Goal: Task Accomplishment & Management: Complete application form

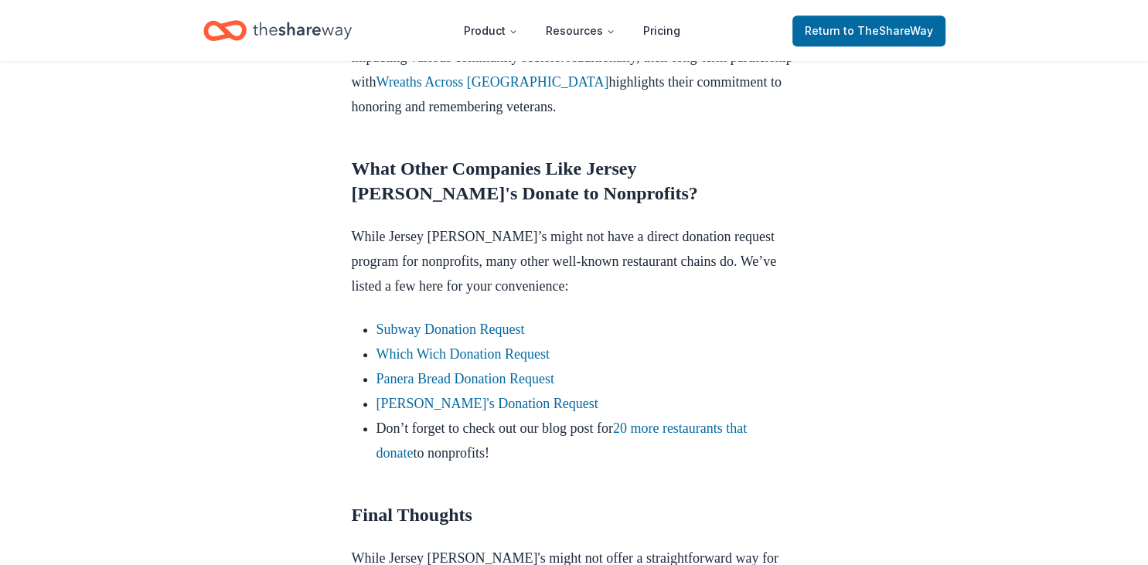
scroll to position [1347, 0]
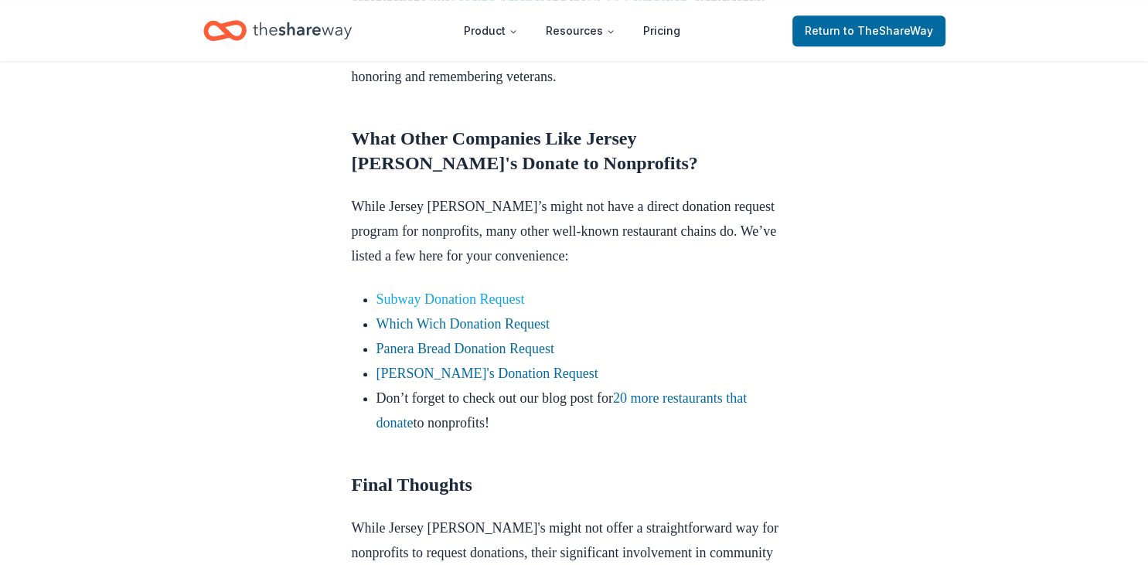
click at [440, 291] on link "Subway Donation Request" at bounding box center [450, 298] width 148 height 15
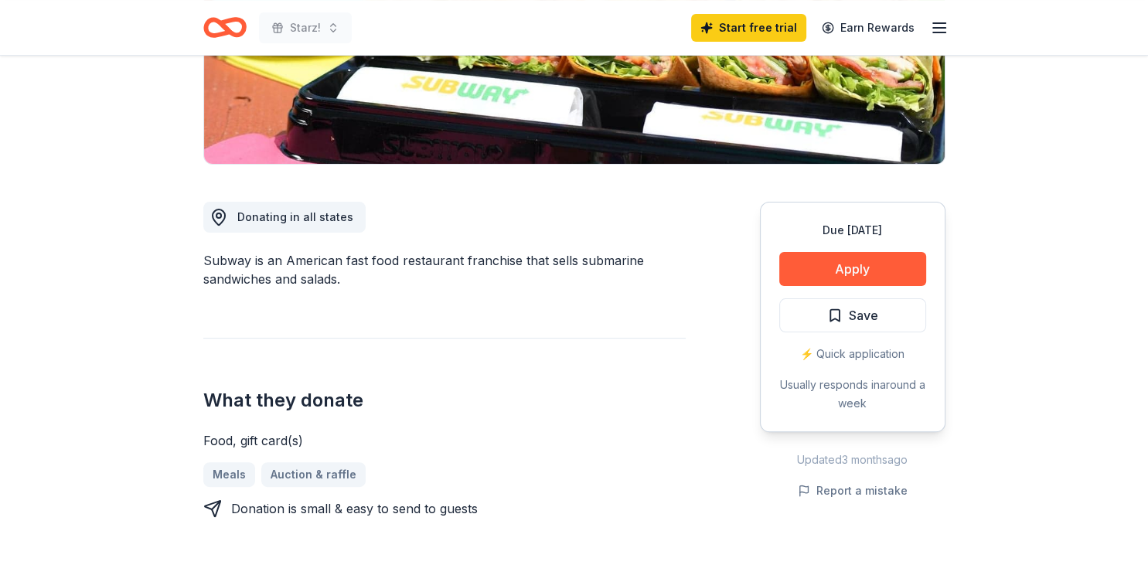
scroll to position [359, 0]
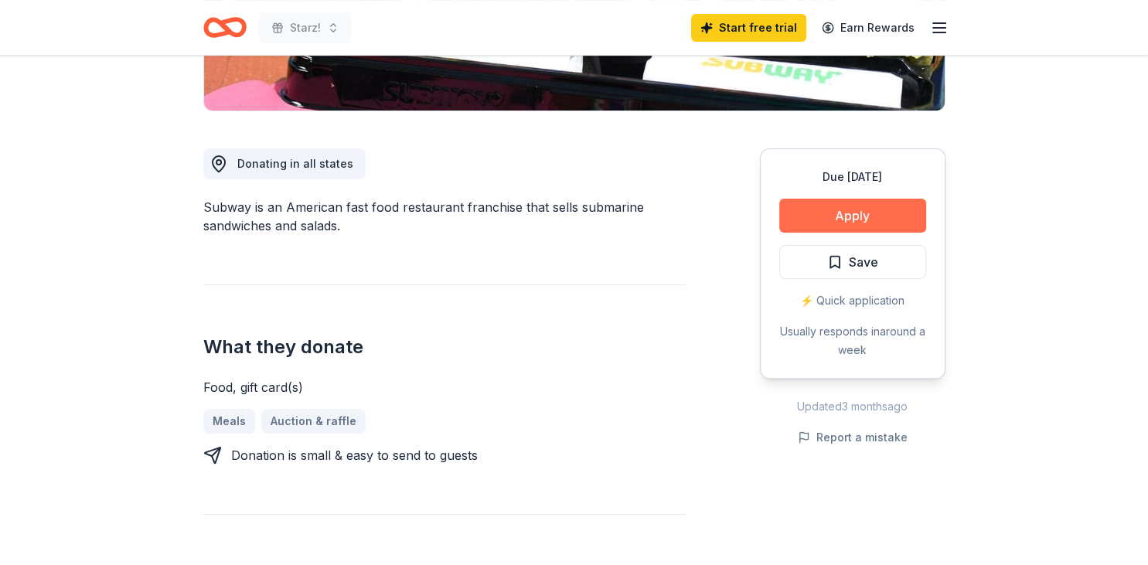
click at [868, 210] on button "Apply" at bounding box center [852, 216] width 147 height 34
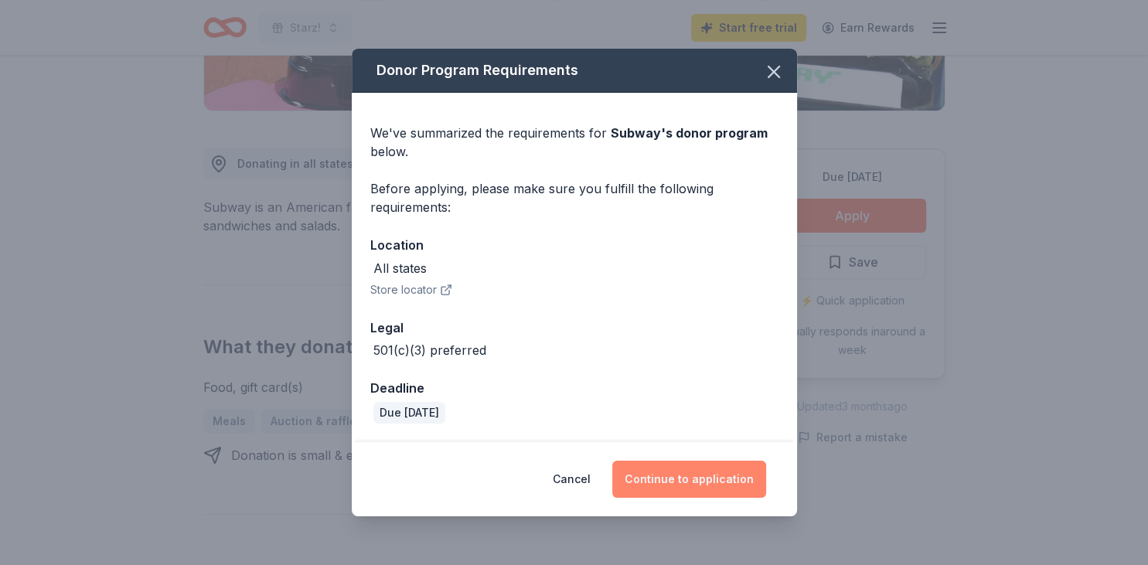
click at [700, 472] on button "Continue to application" at bounding box center [689, 479] width 154 height 37
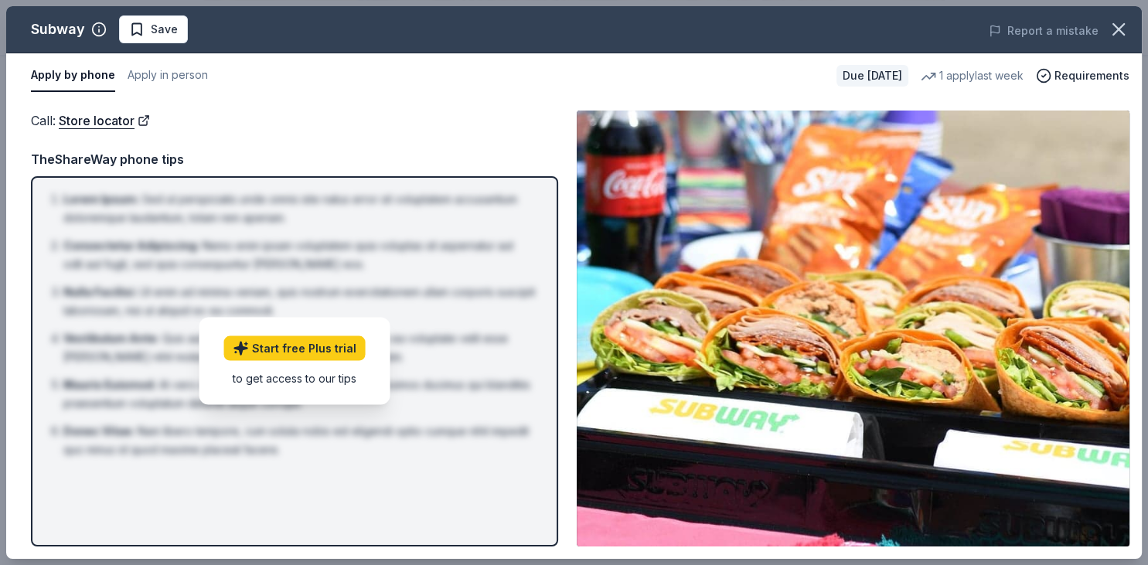
drag, startPoint x: 1141, startPoint y: 27, endPoint x: 1146, endPoint y: 223, distance: 195.7
click at [1146, 223] on div "Subway Save Report a mistake Apply by phone Apply in person Due in 18 days 1 ap…" at bounding box center [574, 282] width 1148 height 565
click at [315, 122] on div "Call : Store locator" at bounding box center [294, 121] width 527 height 20
click at [80, 116] on link "Store locator" at bounding box center [104, 121] width 91 height 20
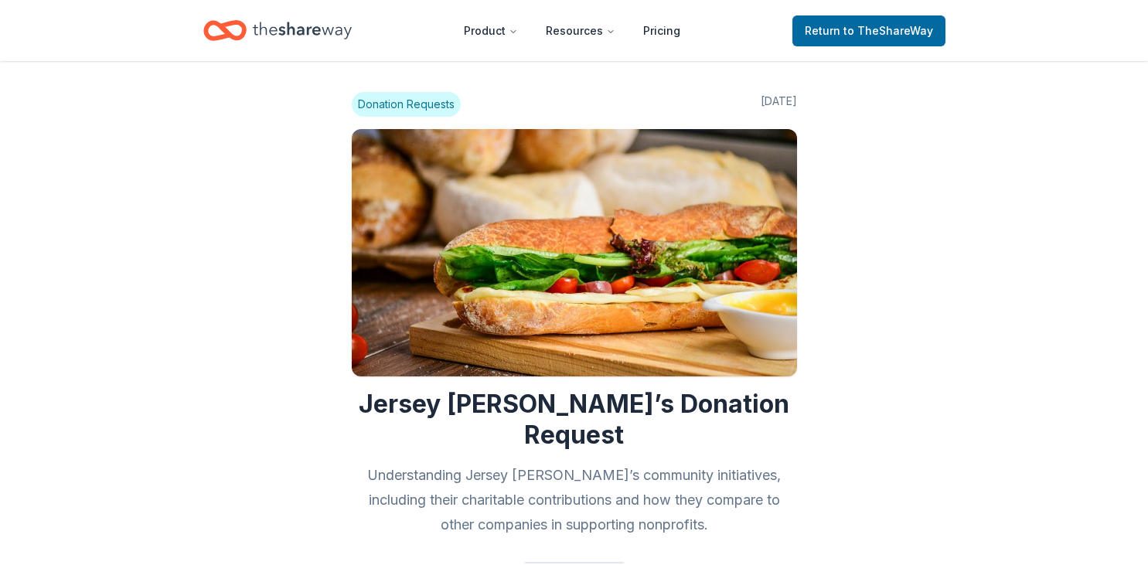
scroll to position [1347, 0]
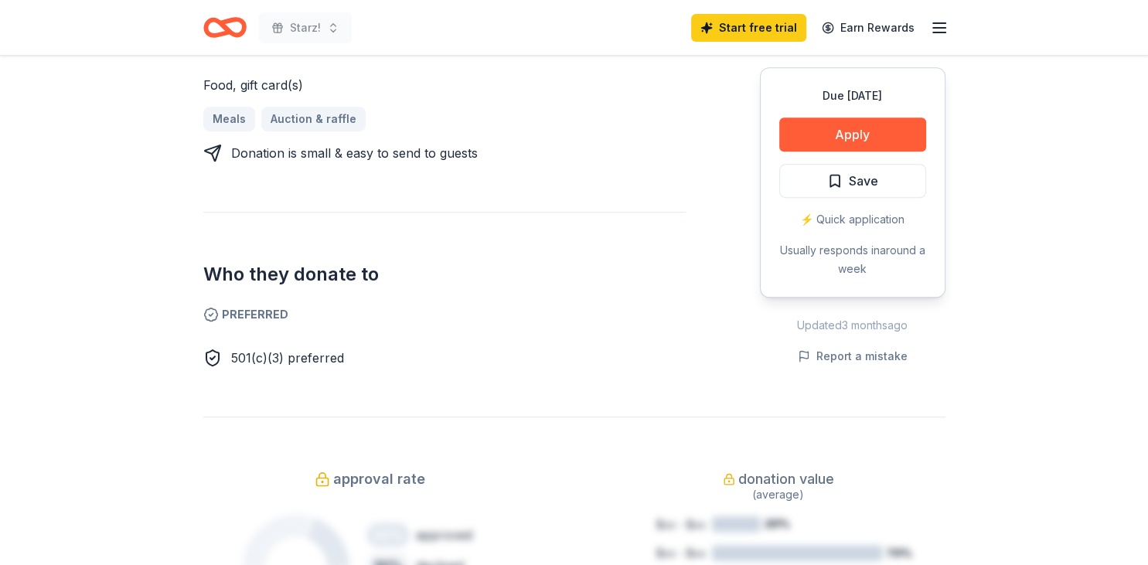
scroll to position [659, 0]
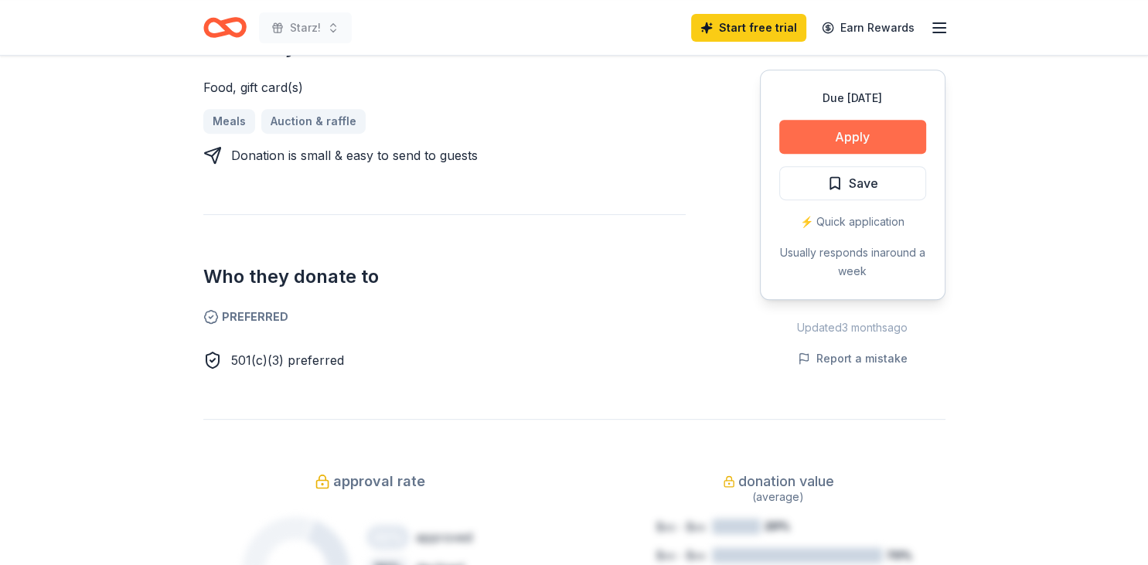
click at [882, 143] on button "Apply" at bounding box center [852, 137] width 147 height 34
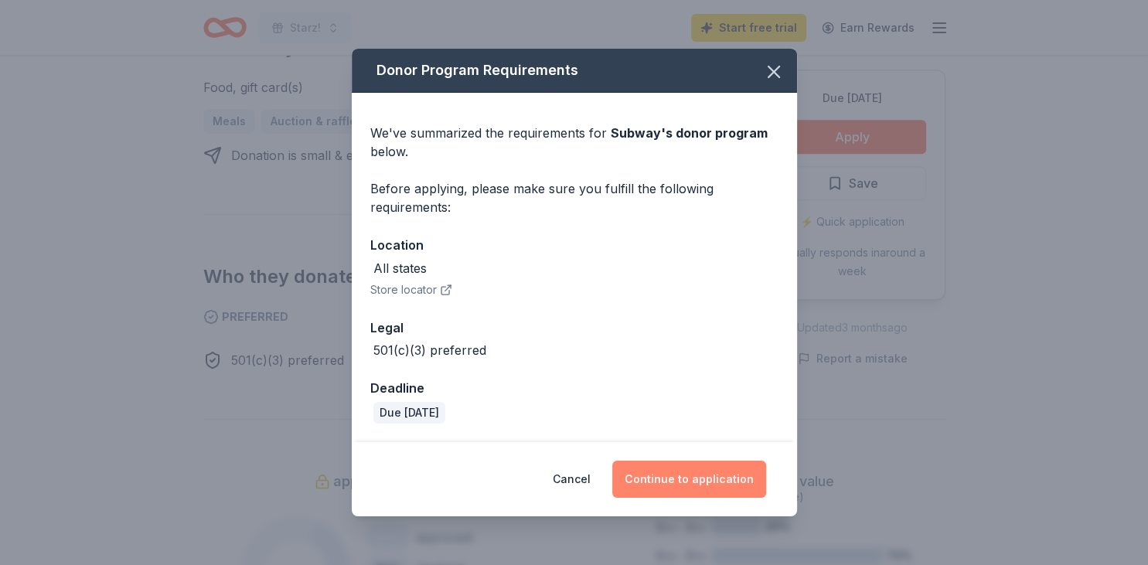
click at [676, 496] on button "Continue to application" at bounding box center [689, 479] width 154 height 37
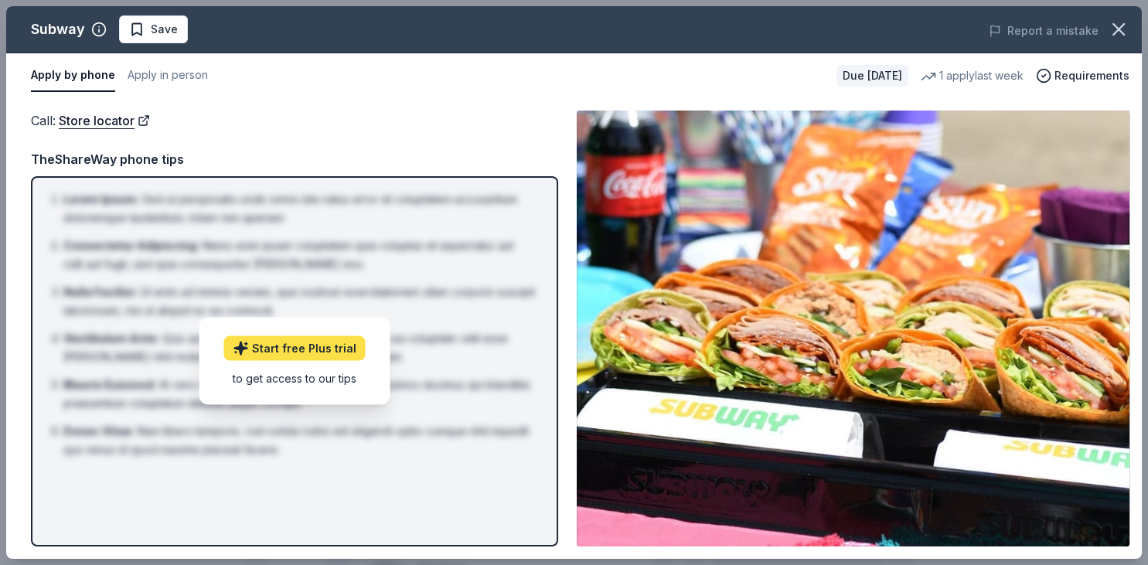
click at [314, 349] on link "Start free Plus trial" at bounding box center [294, 348] width 141 height 25
click at [1122, 19] on icon "button" at bounding box center [1119, 30] width 22 height 22
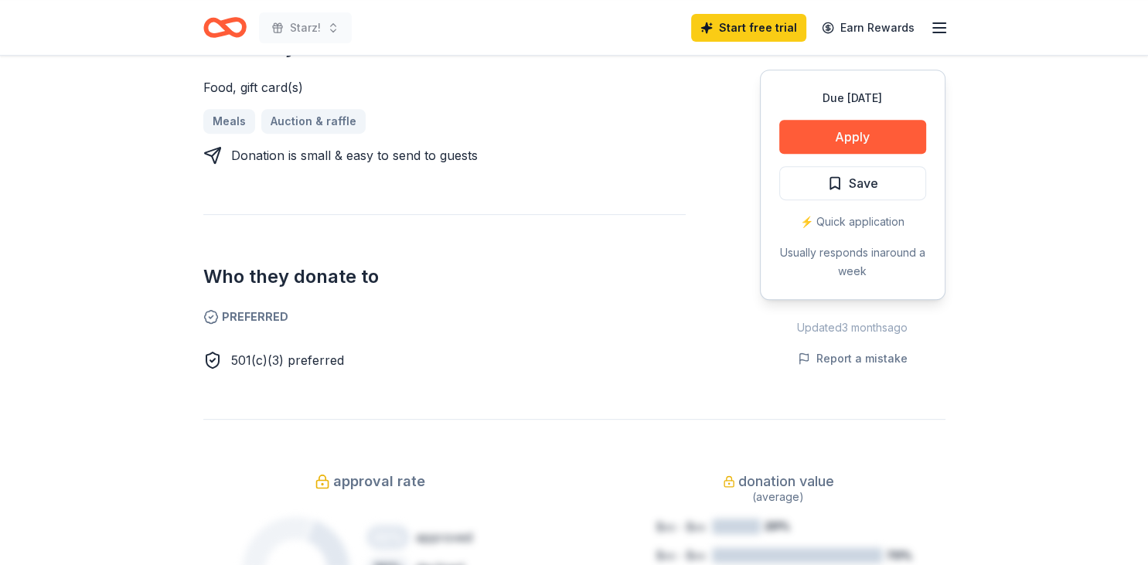
click at [857, 224] on div "⚡️ Quick application" at bounding box center [852, 222] width 147 height 19
click at [853, 218] on div "⚡️ Quick application" at bounding box center [852, 222] width 147 height 19
click at [850, 255] on div "Usually responds in around a week" at bounding box center [852, 262] width 147 height 37
click at [288, 360] on span "501(c)(3) preferred" at bounding box center [287, 360] width 113 height 15
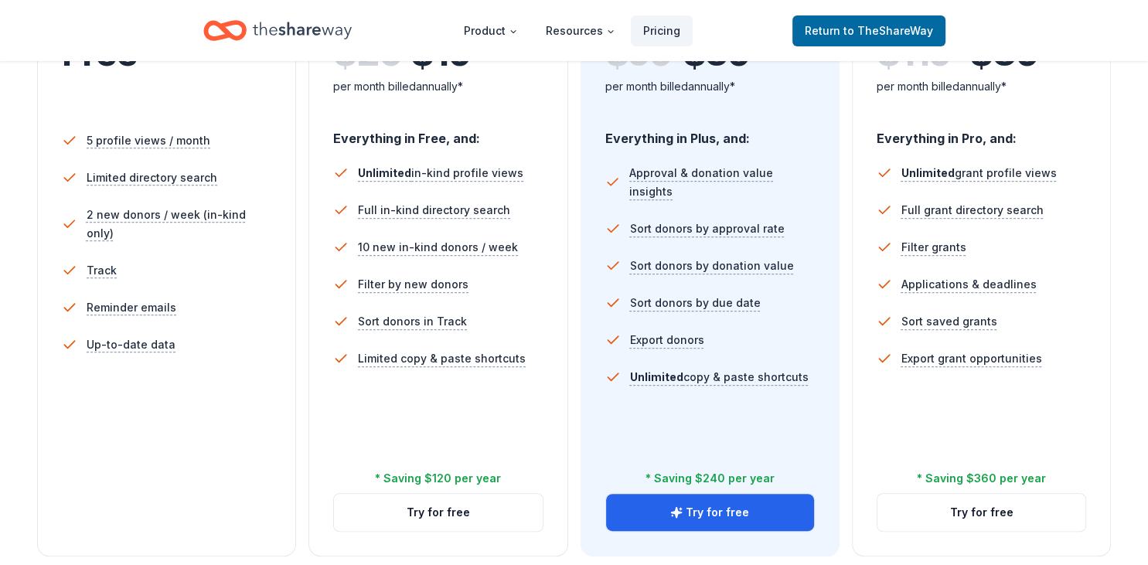
scroll to position [376, 0]
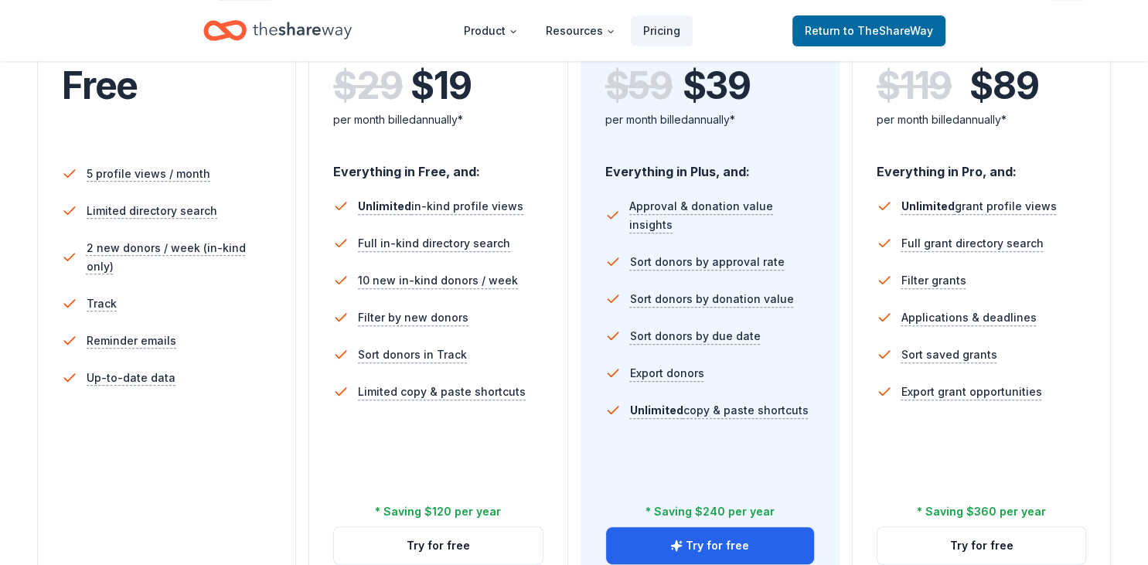
click at [220, 168] on li "5 profile views / month" at bounding box center [166, 173] width 209 height 37
click at [131, 96] on span "Free" at bounding box center [100, 86] width 76 height 46
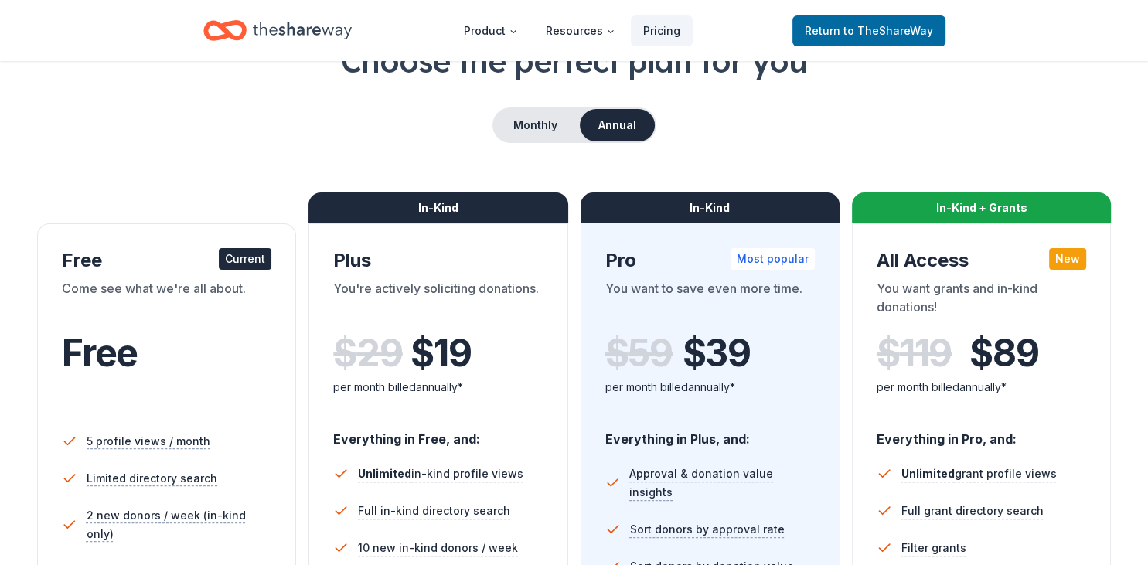
scroll to position [104, 0]
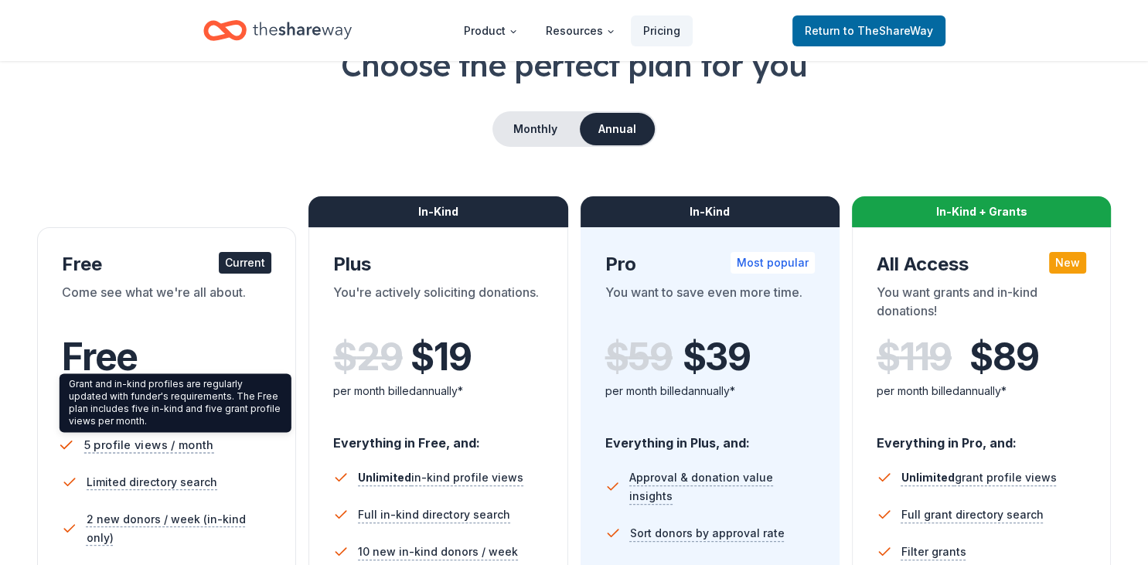
click at [128, 445] on span "5 profile views / month" at bounding box center [149, 444] width 130 height 19
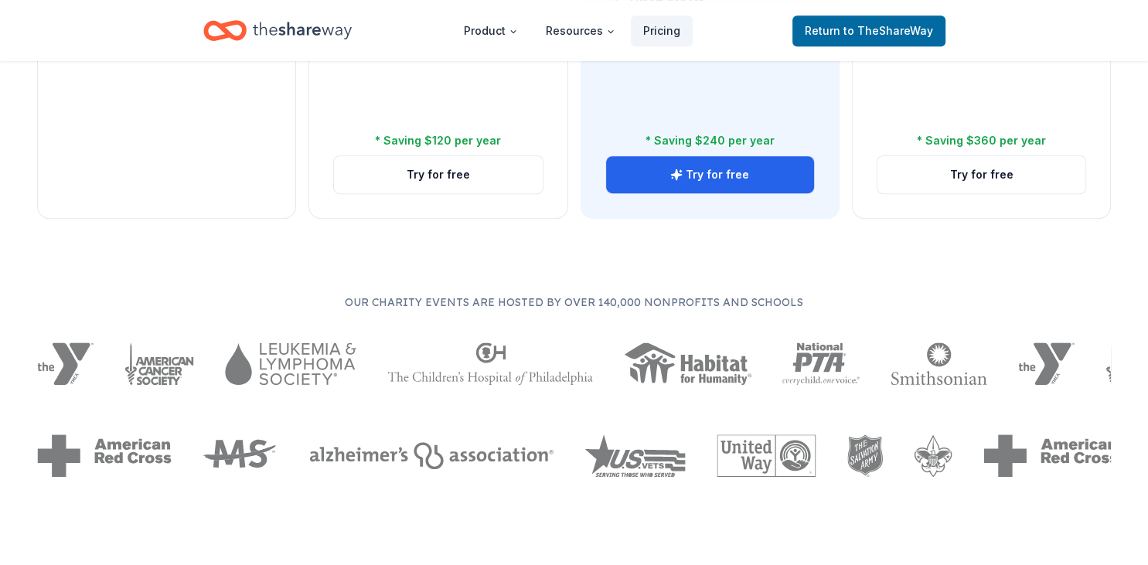
scroll to position [768, 0]
